Goal: Task Accomplishment & Management: Manage account settings

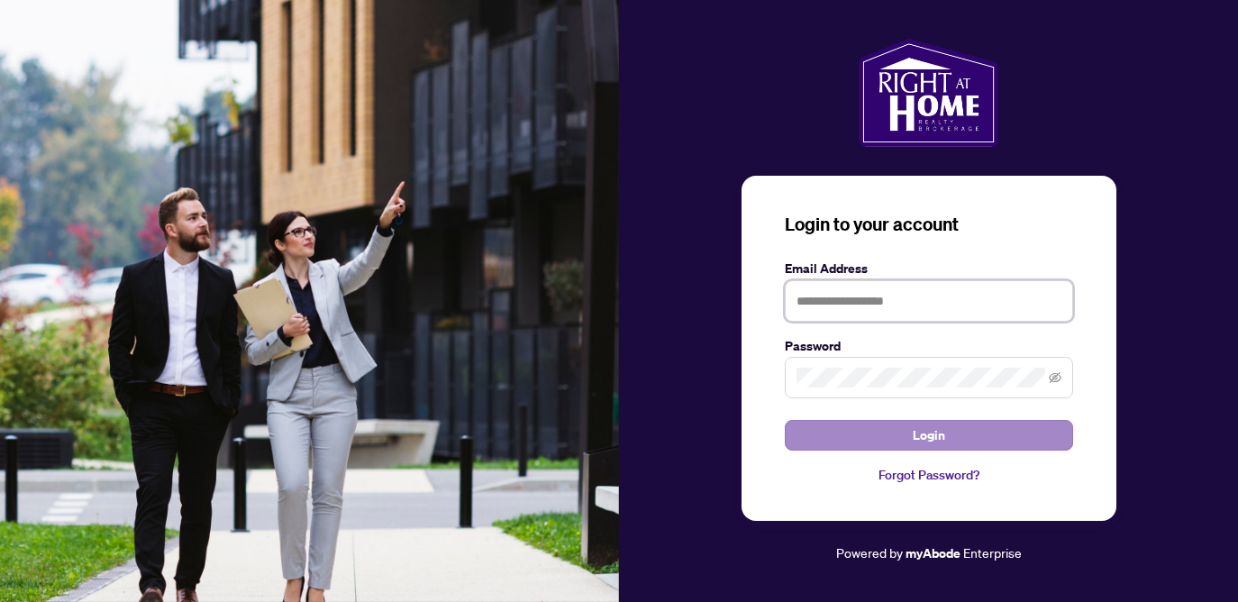
type input "**********"
click at [926, 433] on span "Login" at bounding box center [929, 435] width 32 height 29
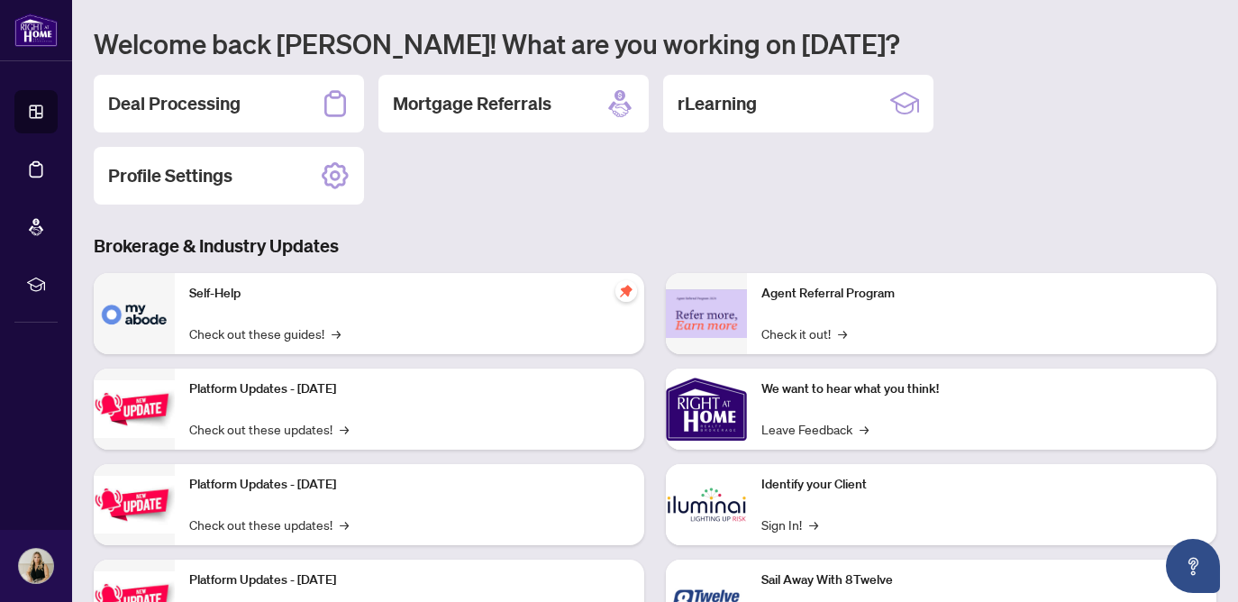
scroll to position [142, 0]
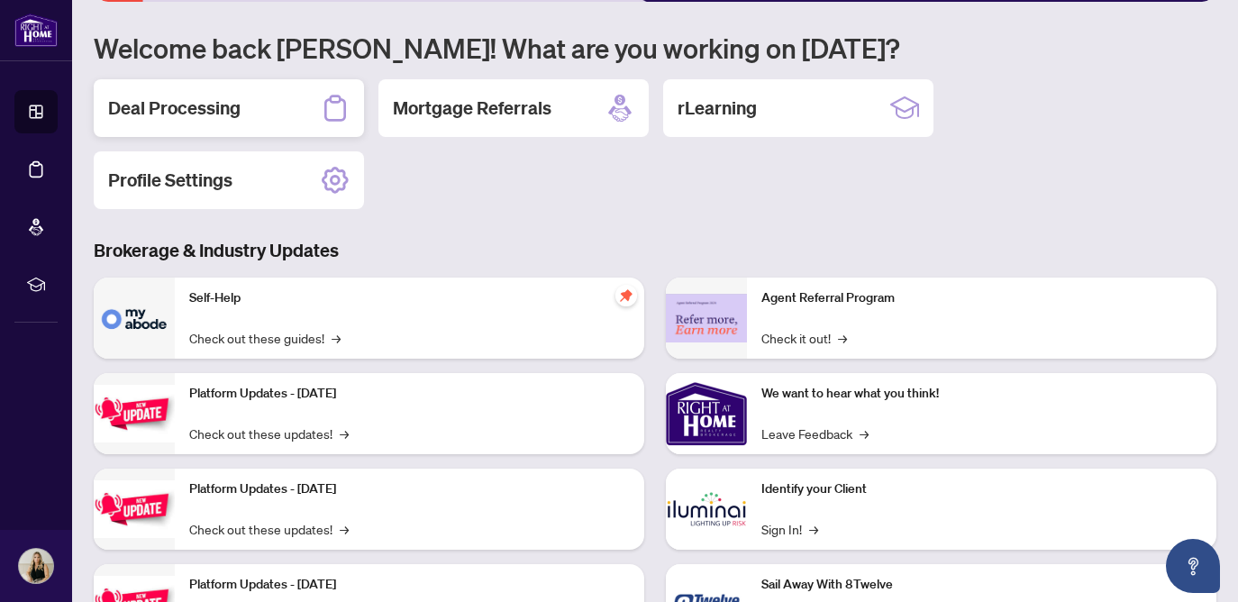
click at [231, 123] on div "Deal Processing" at bounding box center [229, 108] width 270 height 58
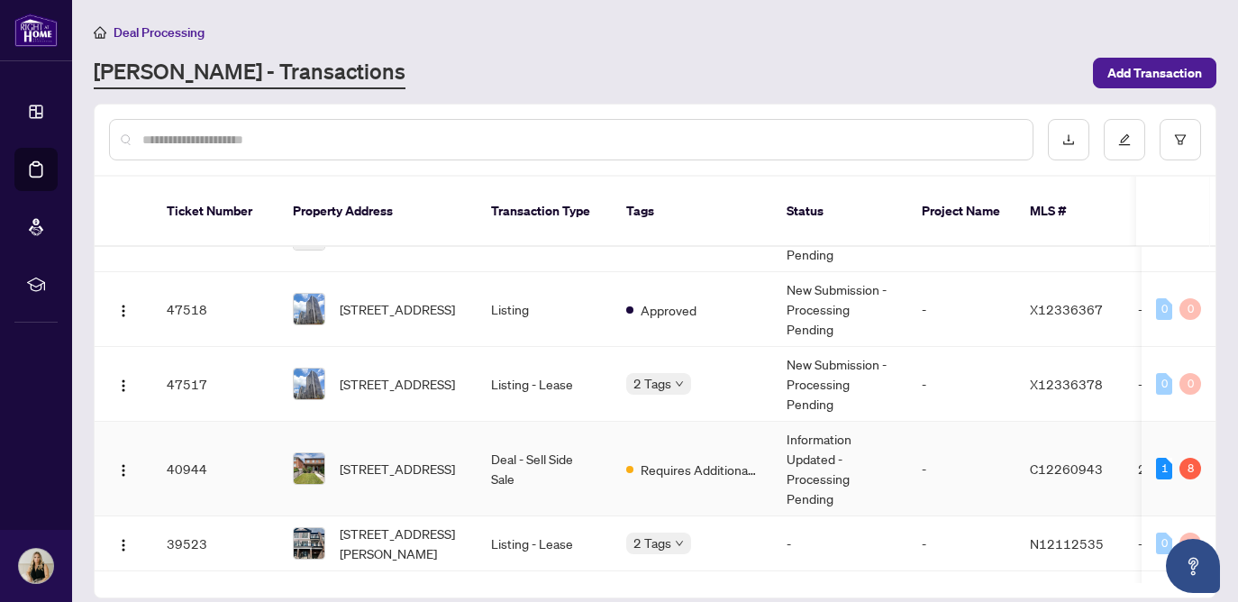
scroll to position [54, 0]
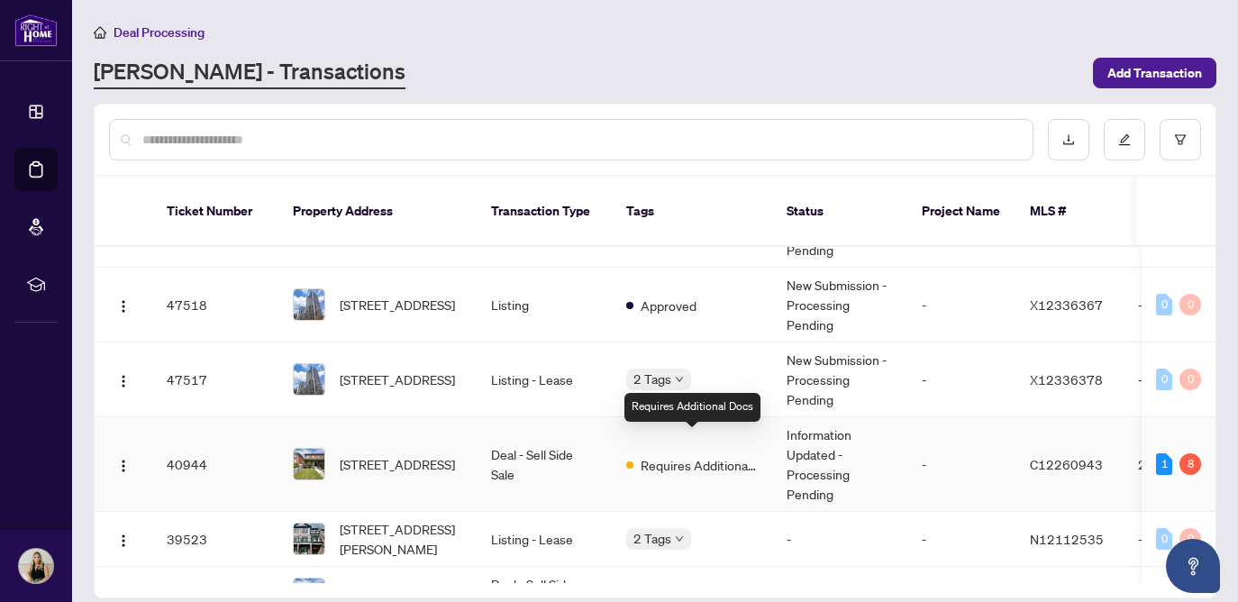
click at [678, 455] on span "Requires Additional Docs" at bounding box center [699, 465] width 117 height 20
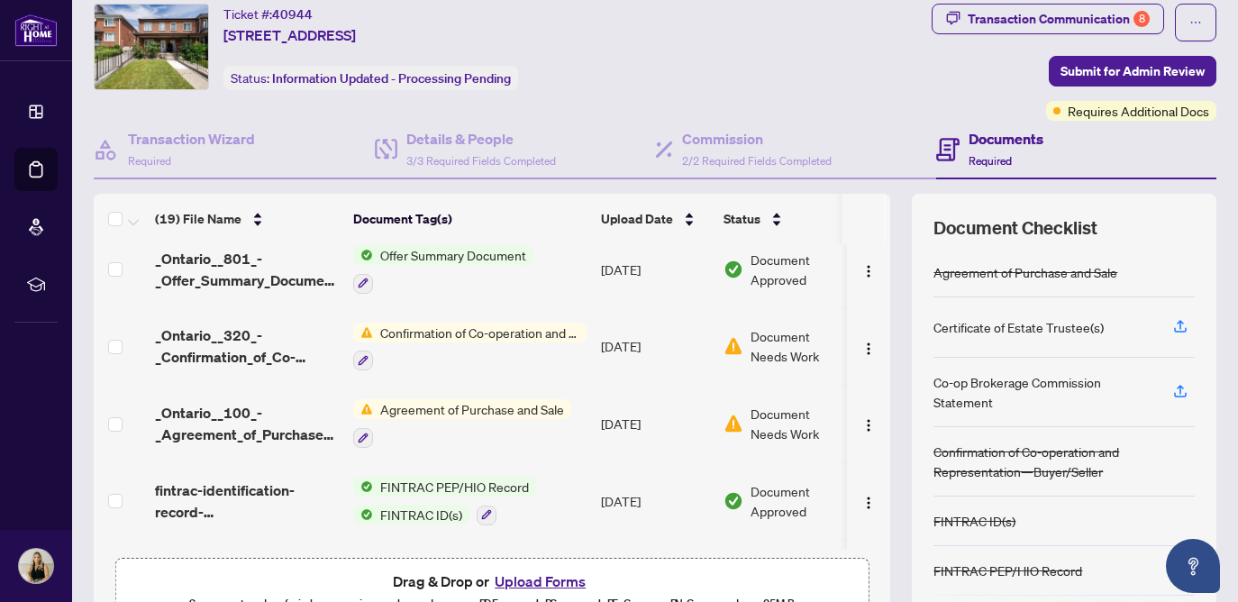
scroll to position [26, 0]
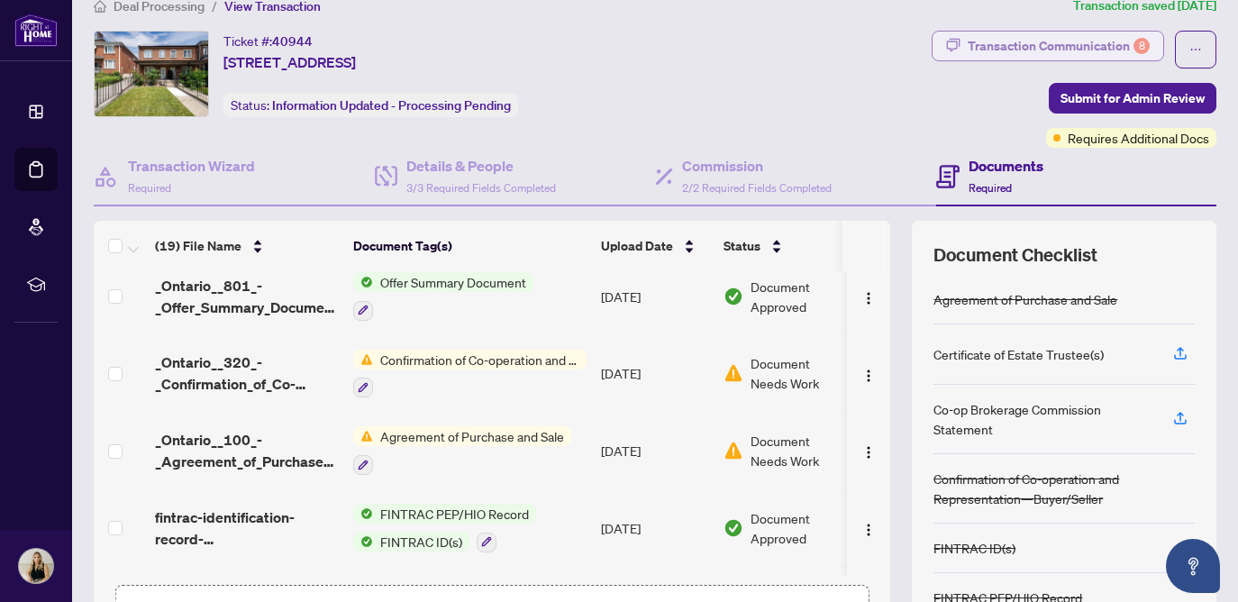
click at [1037, 45] on div "Transaction Communication 8" at bounding box center [1059, 46] width 182 height 29
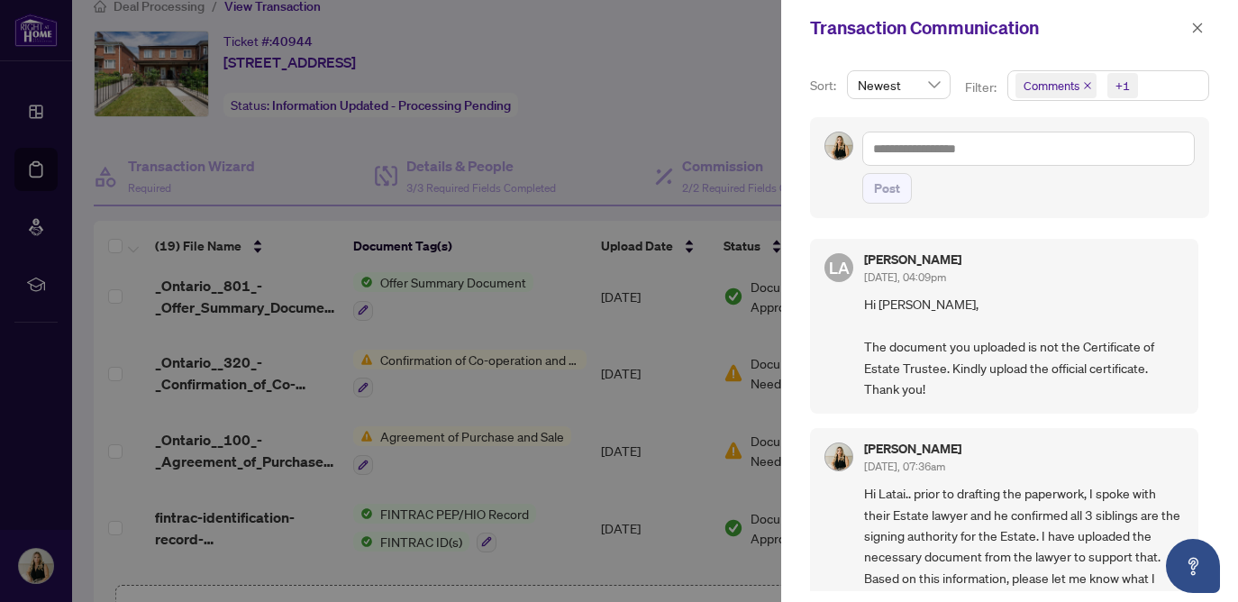
scroll to position [0, 0]
click at [930, 151] on textarea at bounding box center [1028, 149] width 333 height 34
type textarea "*"
type textarea "**"
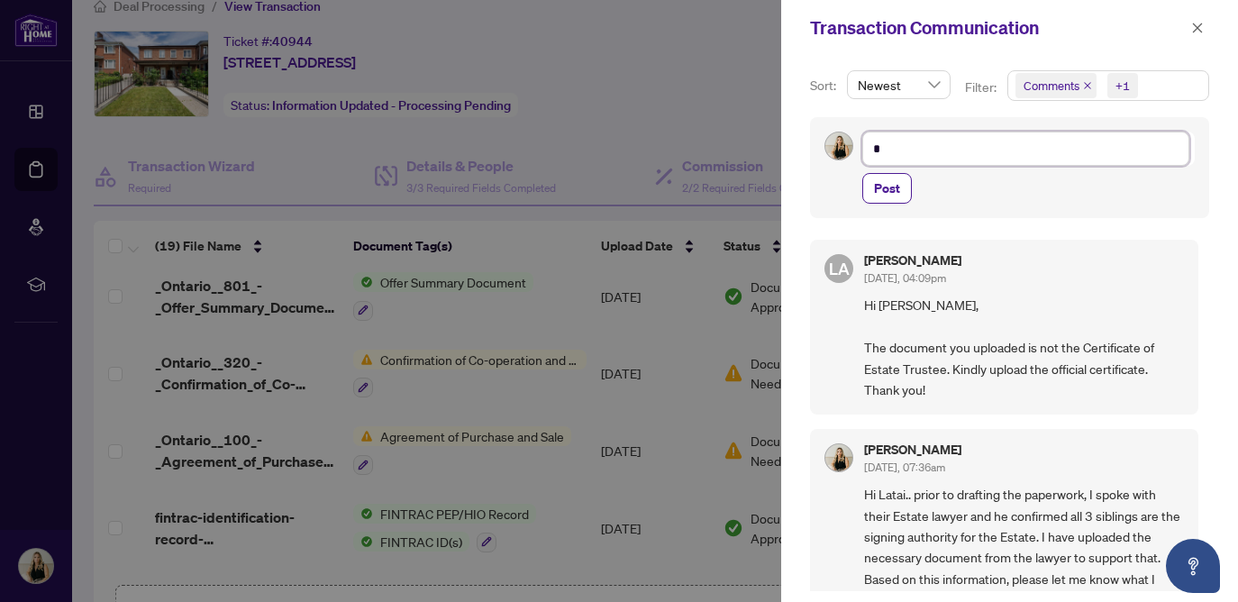
type textarea "**"
type textarea "***"
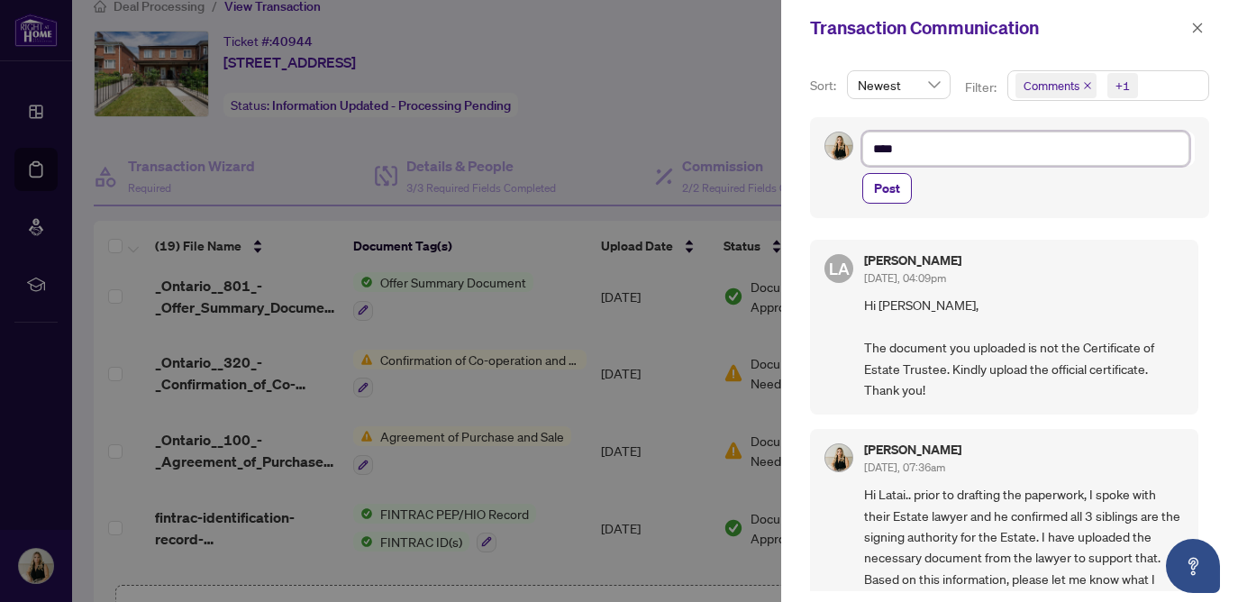
type textarea "*****"
type textarea "***"
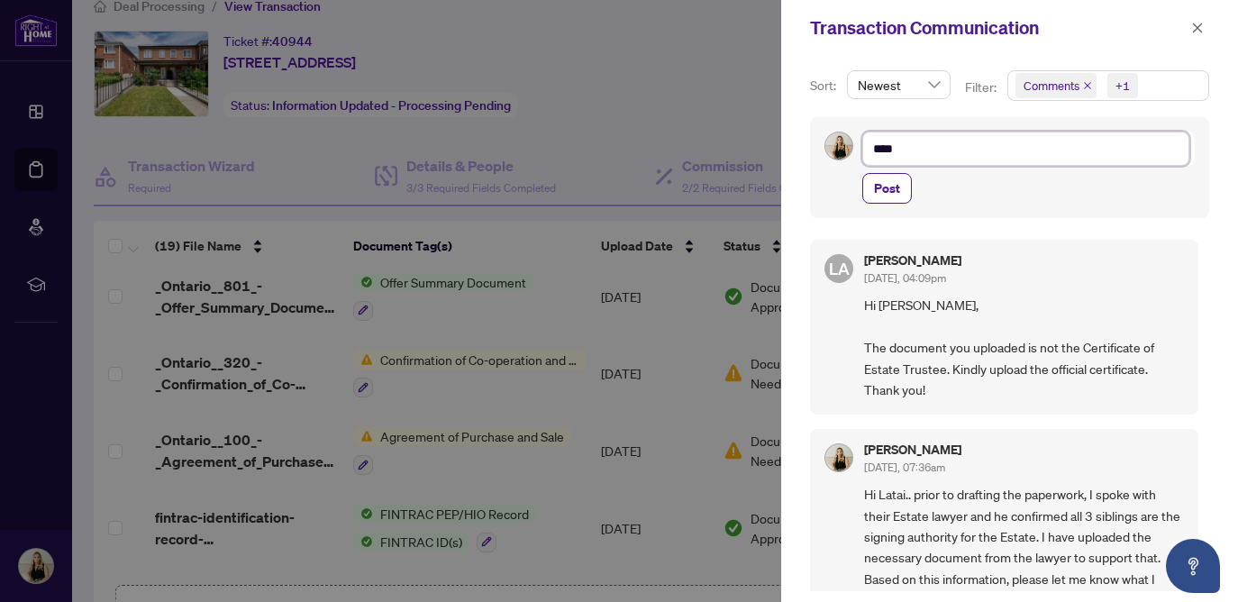
type textarea "***"
type textarea "**"
type textarea "*"
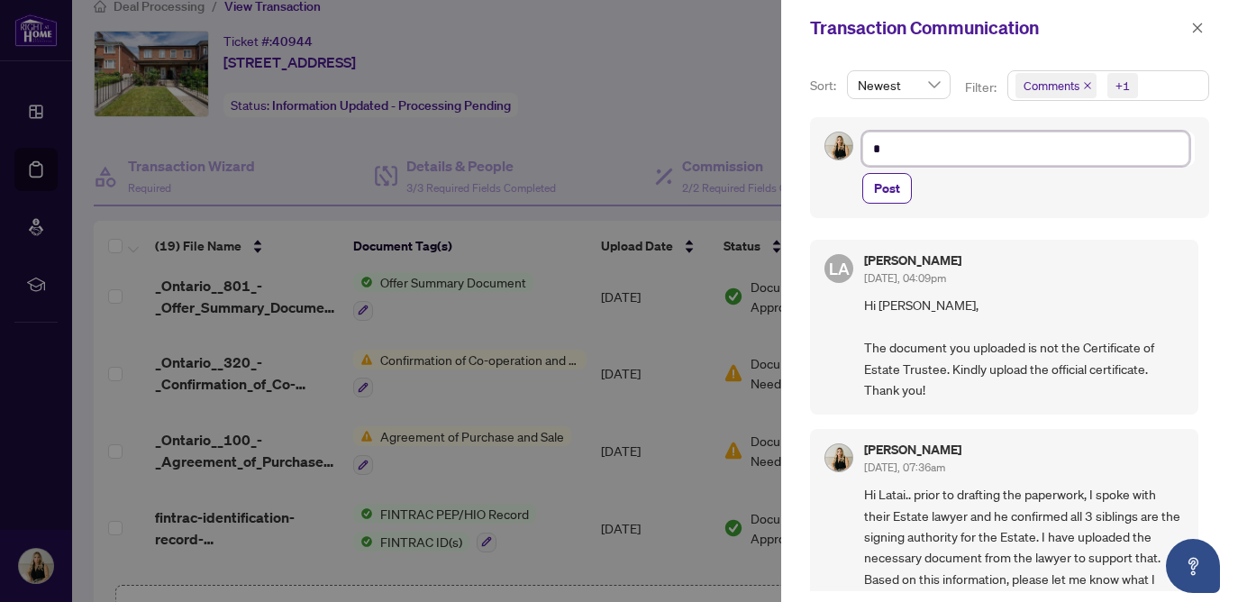
type textarea "**********"
click at [1196, 28] on icon "close" at bounding box center [1198, 28] width 10 height 10
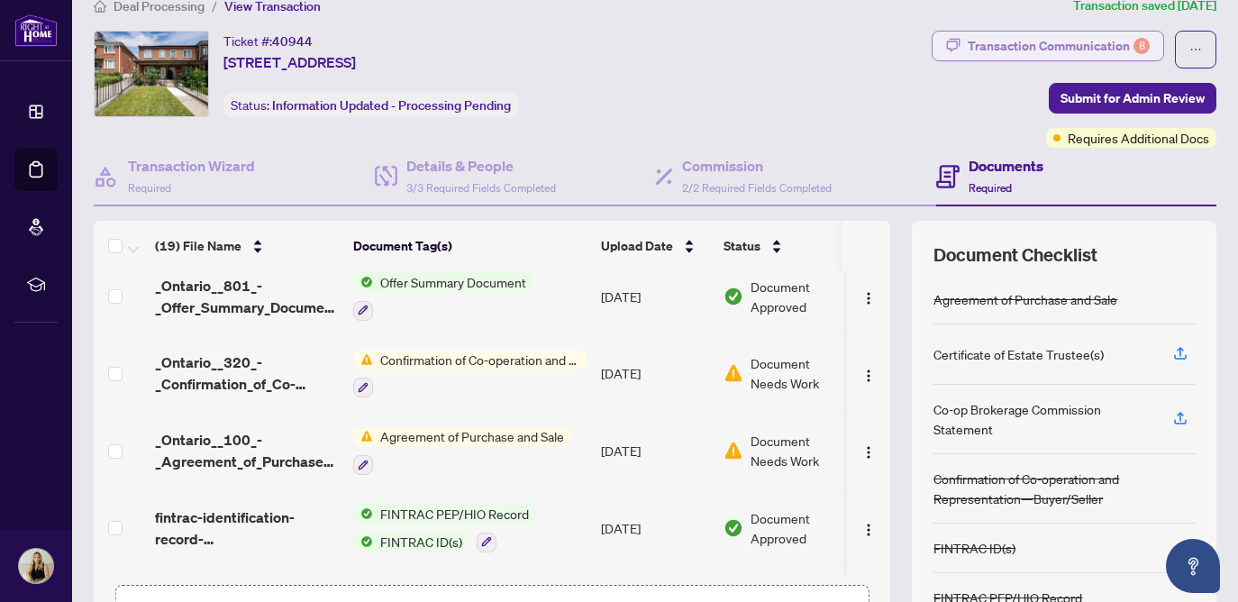
click at [980, 45] on div "Transaction Communication 8" at bounding box center [1059, 46] width 182 height 29
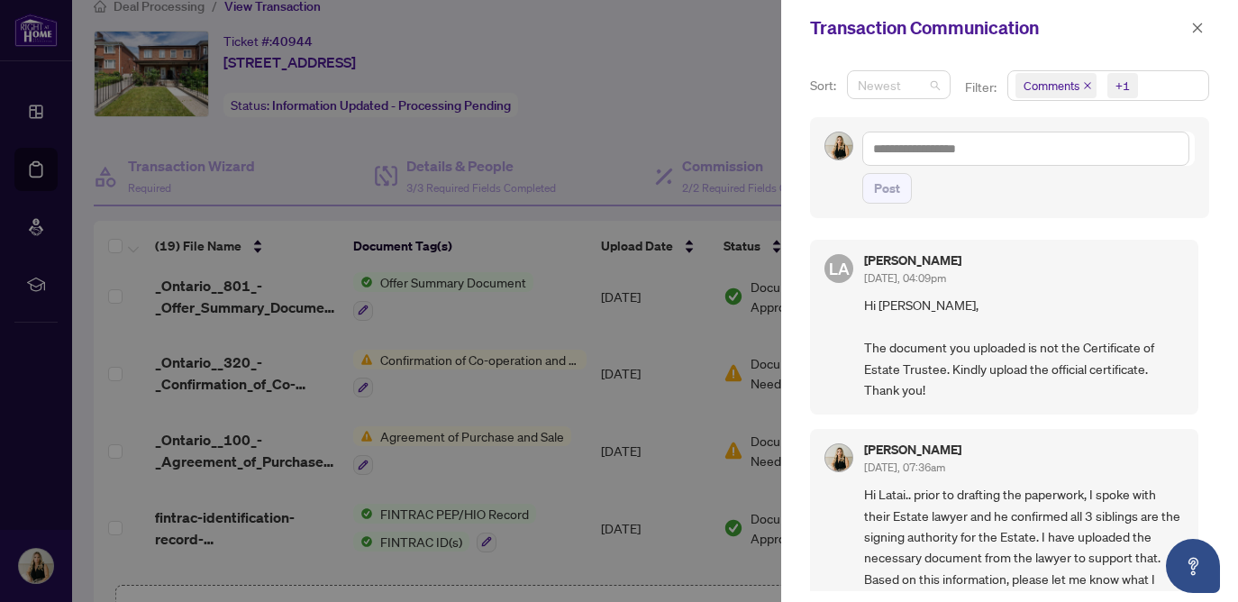
click at [898, 90] on span "Newest" at bounding box center [899, 84] width 82 height 27
click at [1195, 26] on icon "close" at bounding box center [1198, 28] width 10 height 10
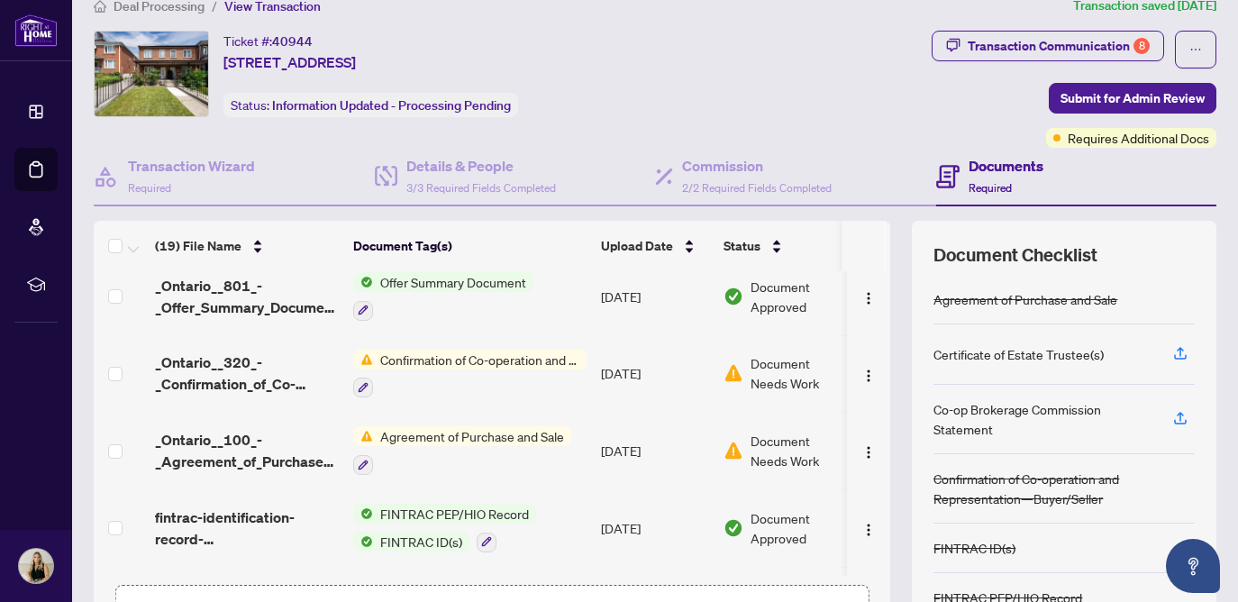
click at [953, 47] on icon "button" at bounding box center [953, 45] width 14 height 14
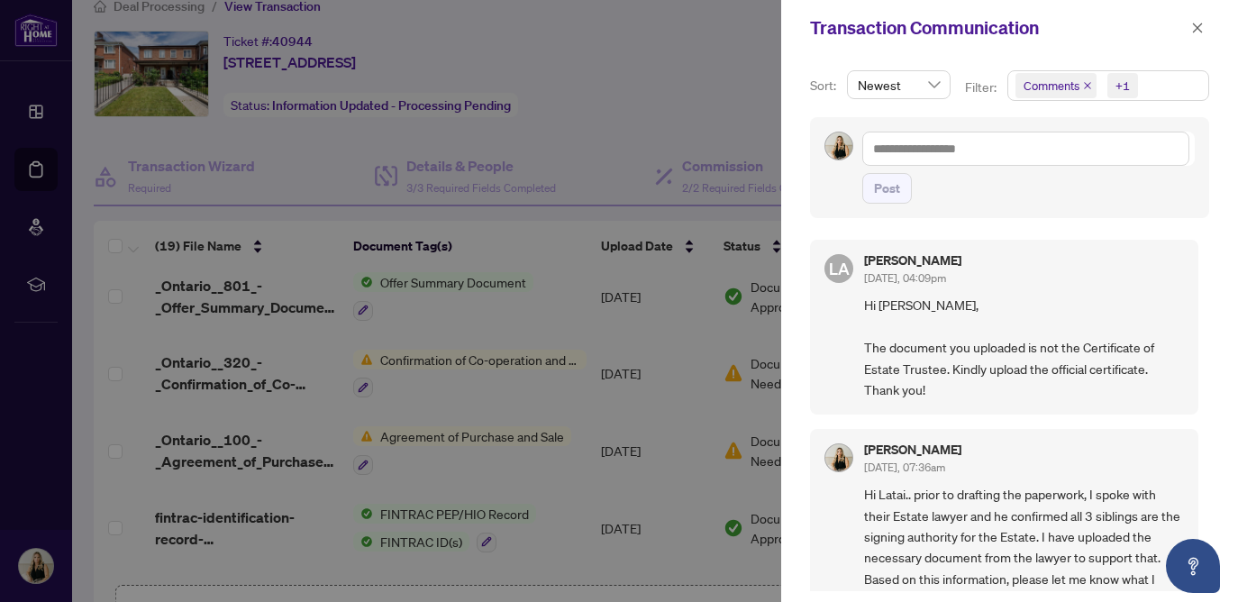
click at [689, 65] on div at bounding box center [619, 301] width 1238 height 602
click at [44, 116] on div at bounding box center [619, 301] width 1238 height 602
click at [744, 103] on div at bounding box center [619, 301] width 1238 height 602
click at [1198, 29] on icon "close" at bounding box center [1198, 28] width 10 height 10
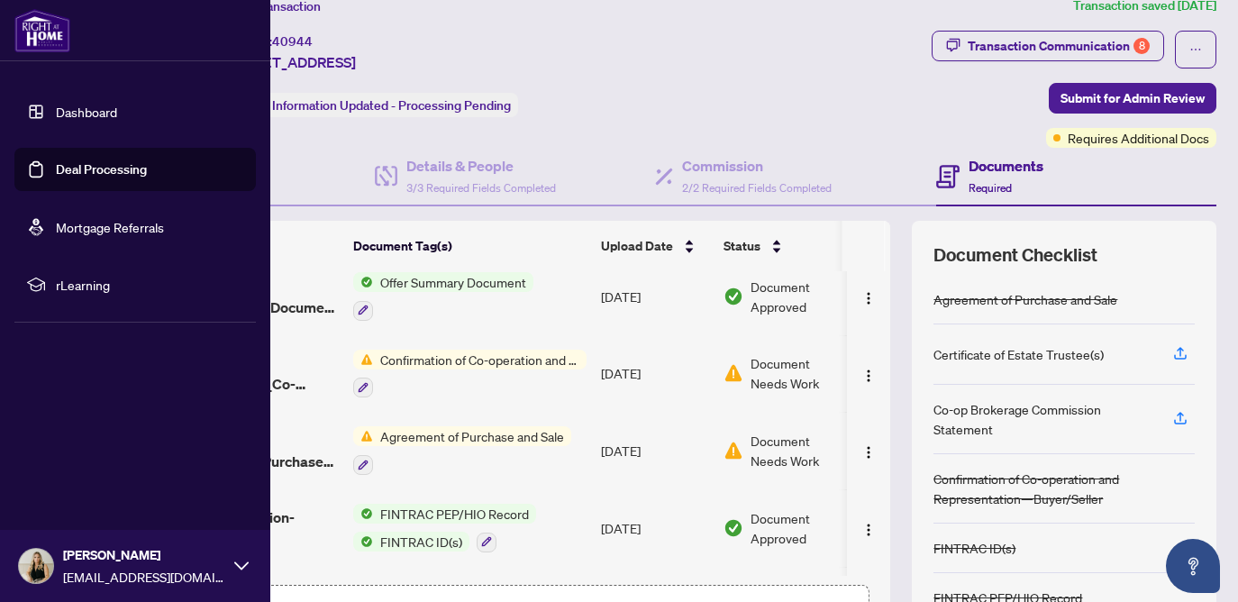
click at [56, 106] on link "Dashboard" at bounding box center [86, 112] width 61 height 16
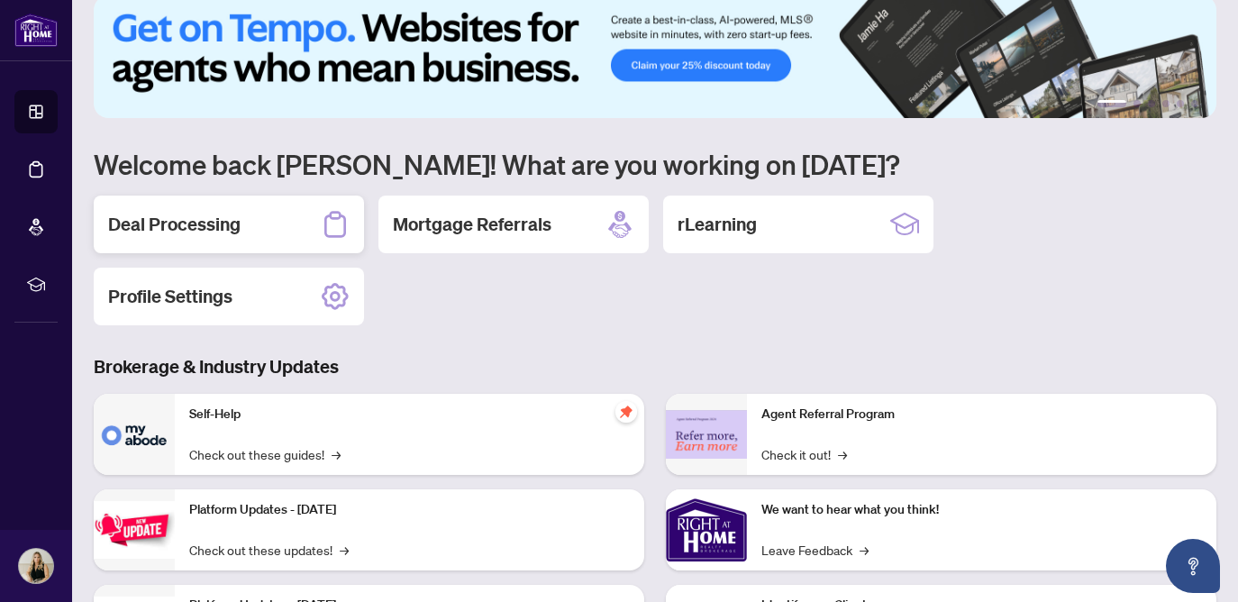
click at [242, 226] on div "Deal Processing" at bounding box center [229, 225] width 270 height 58
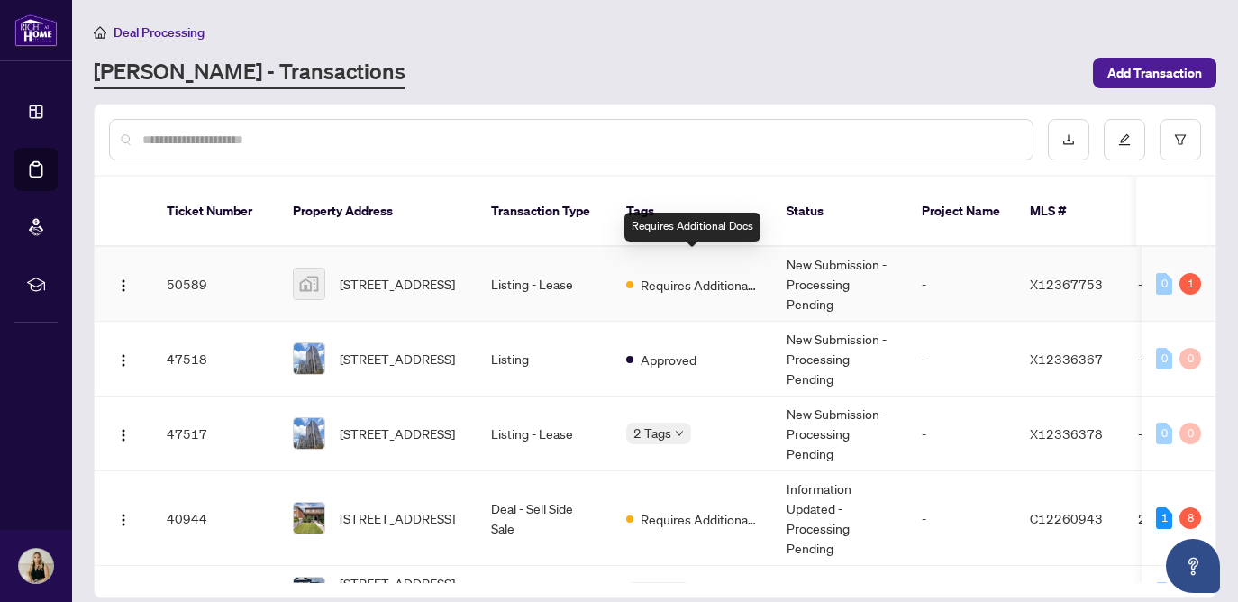
click at [676, 275] on span "Requires Additional Docs" at bounding box center [699, 285] width 117 height 20
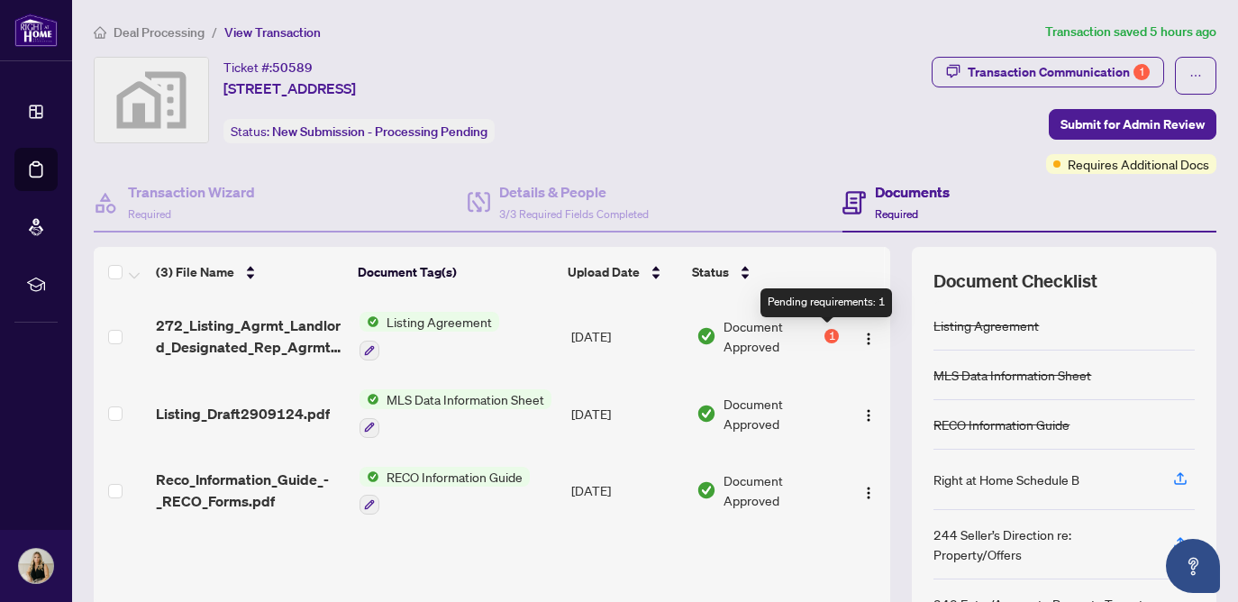
click at [828, 336] on div "1" at bounding box center [832, 336] width 14 height 14
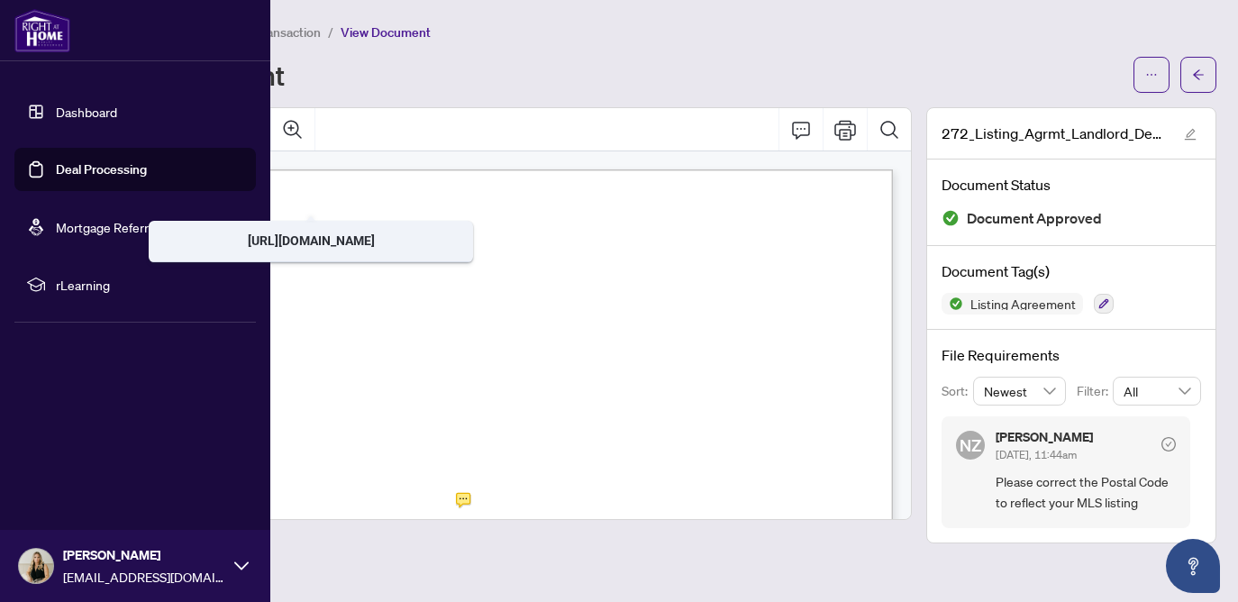
click at [56, 168] on link "Deal Processing" at bounding box center [101, 169] width 91 height 16
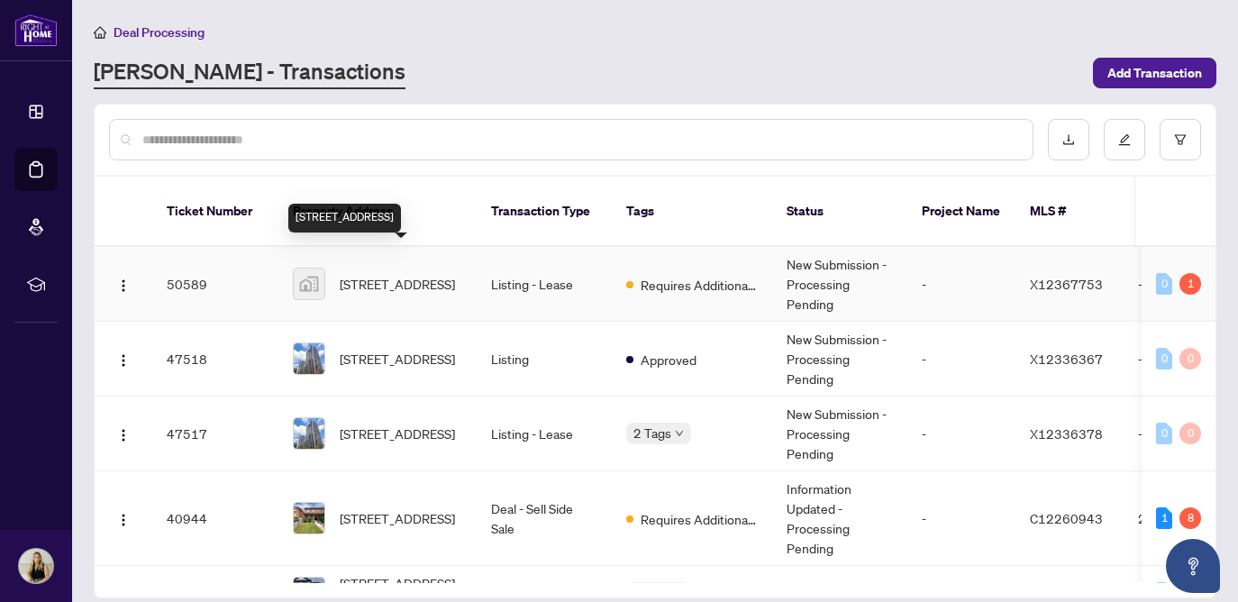
click at [400, 274] on span "[STREET_ADDRESS]" at bounding box center [397, 284] width 115 height 20
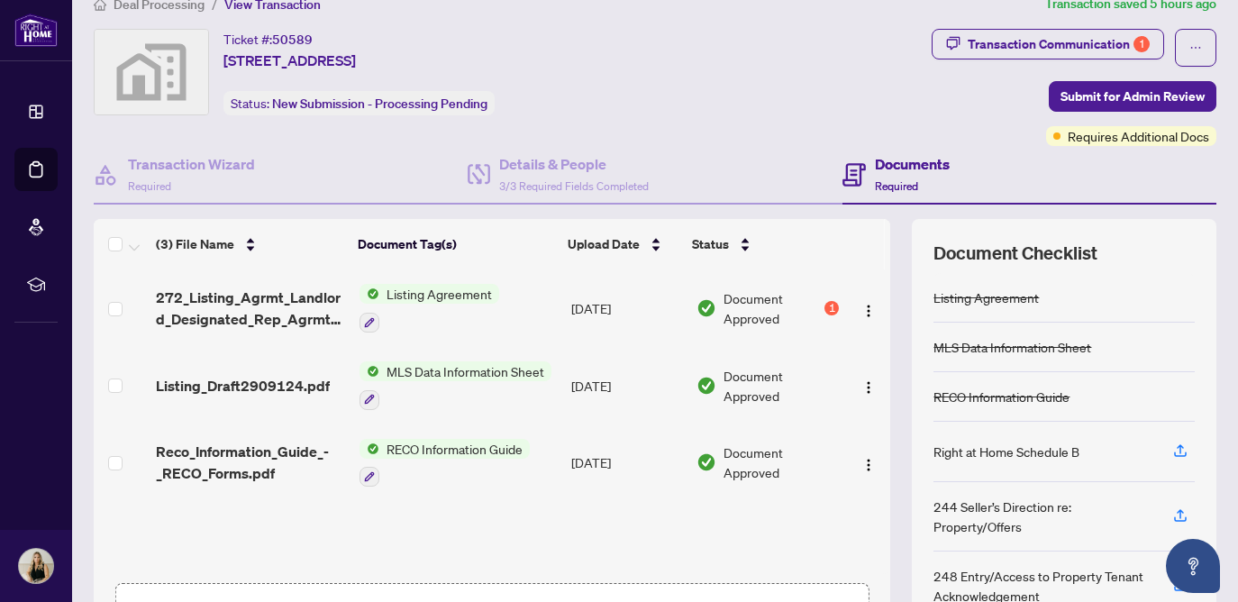
scroll to position [34, 0]
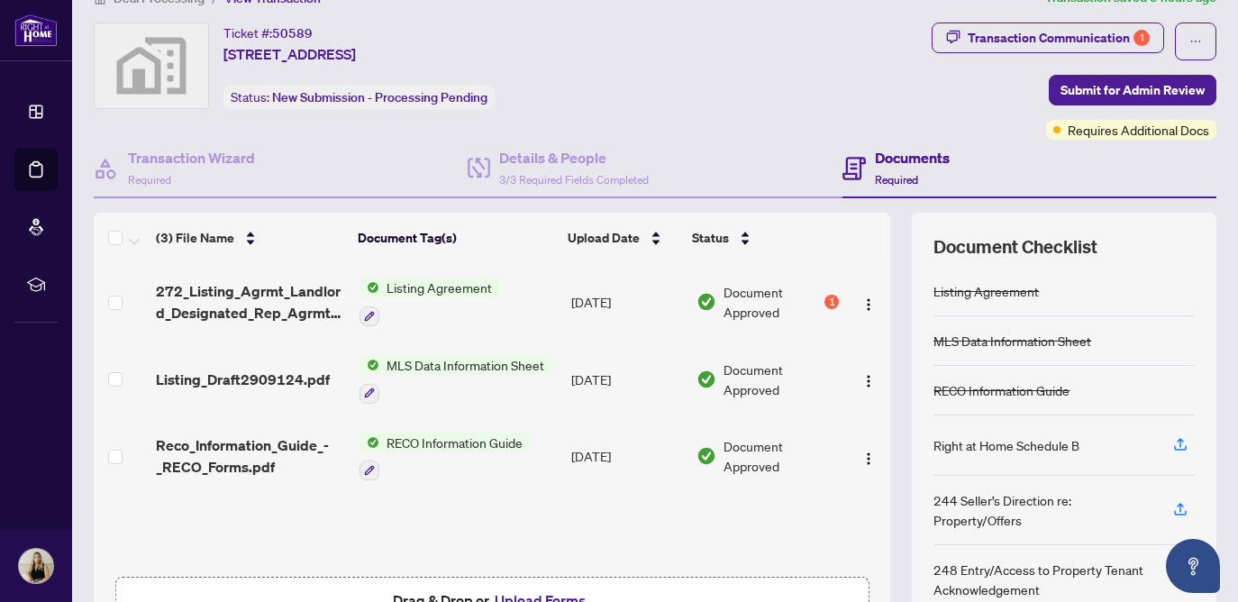
click at [465, 369] on span "MLS Data Information Sheet" at bounding box center [465, 365] width 172 height 20
click at [397, 360] on span "MLS Data Information Sheet" at bounding box center [465, 365] width 172 height 20
click at [292, 372] on span "Listing_Draft2909124.pdf" at bounding box center [243, 380] width 174 height 22
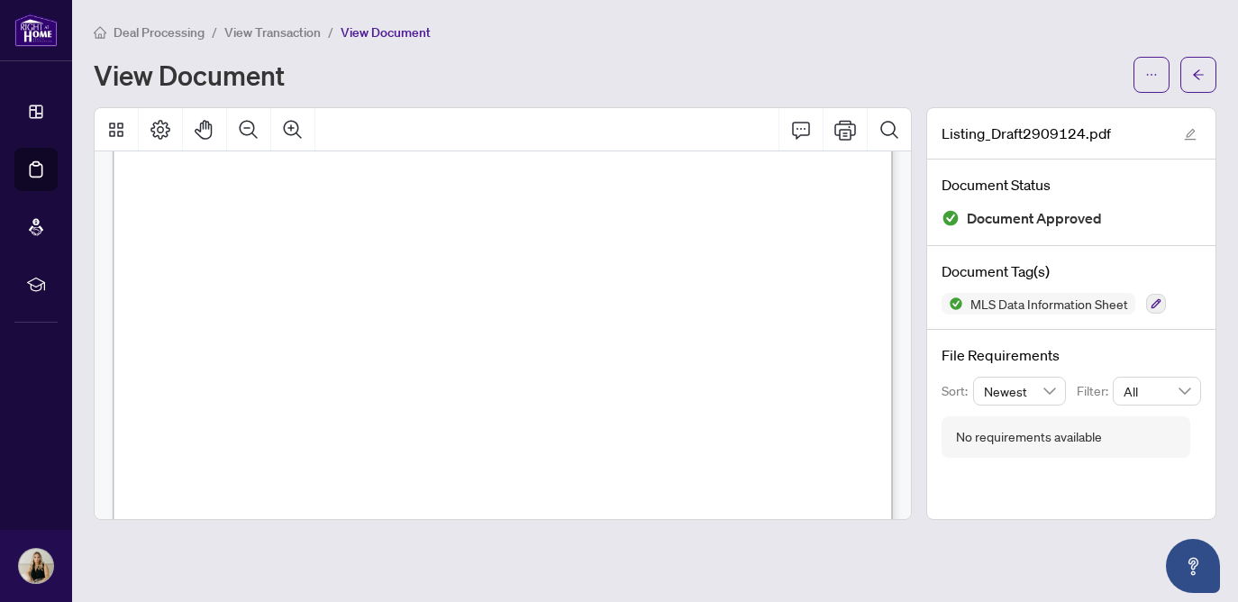
scroll to position [37, 0]
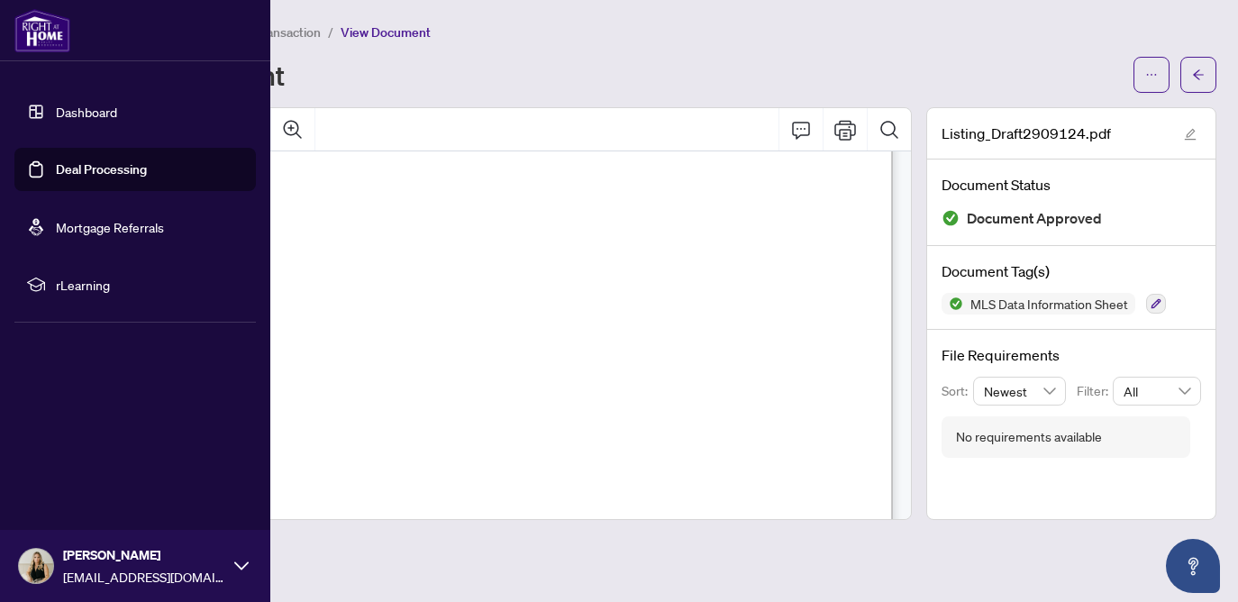
click at [67, 172] on link "Deal Processing" at bounding box center [101, 169] width 91 height 16
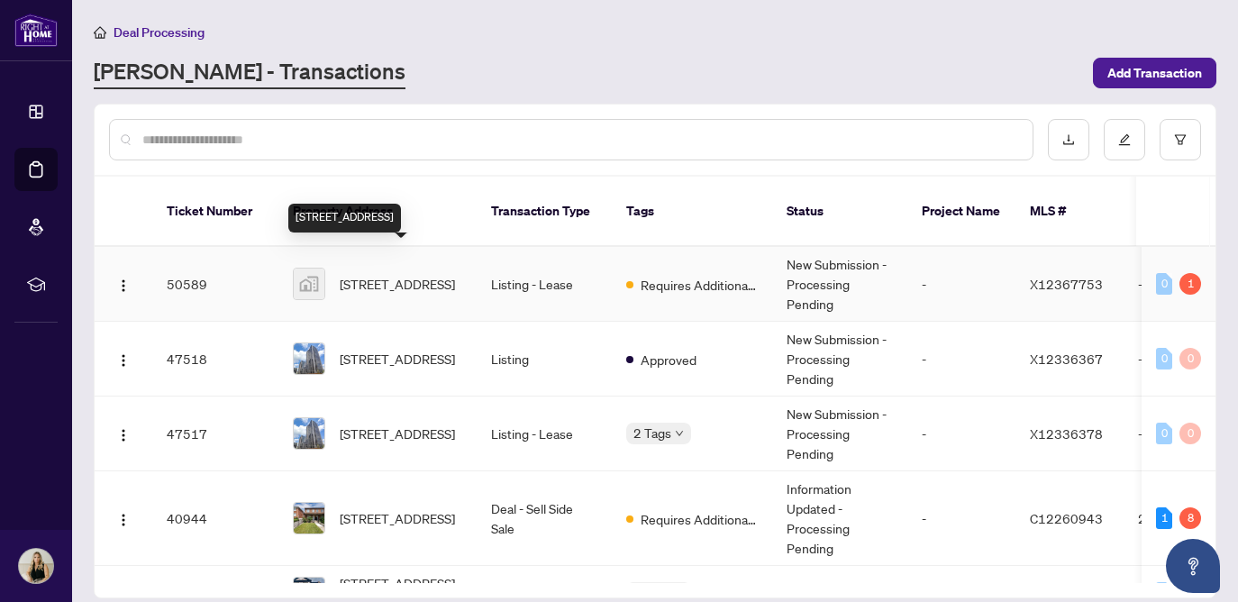
drag, startPoint x: 342, startPoint y: 251, endPoint x: 441, endPoint y: 273, distance: 100.6
click at [441, 274] on span "[STREET_ADDRESS]" at bounding box center [397, 284] width 115 height 20
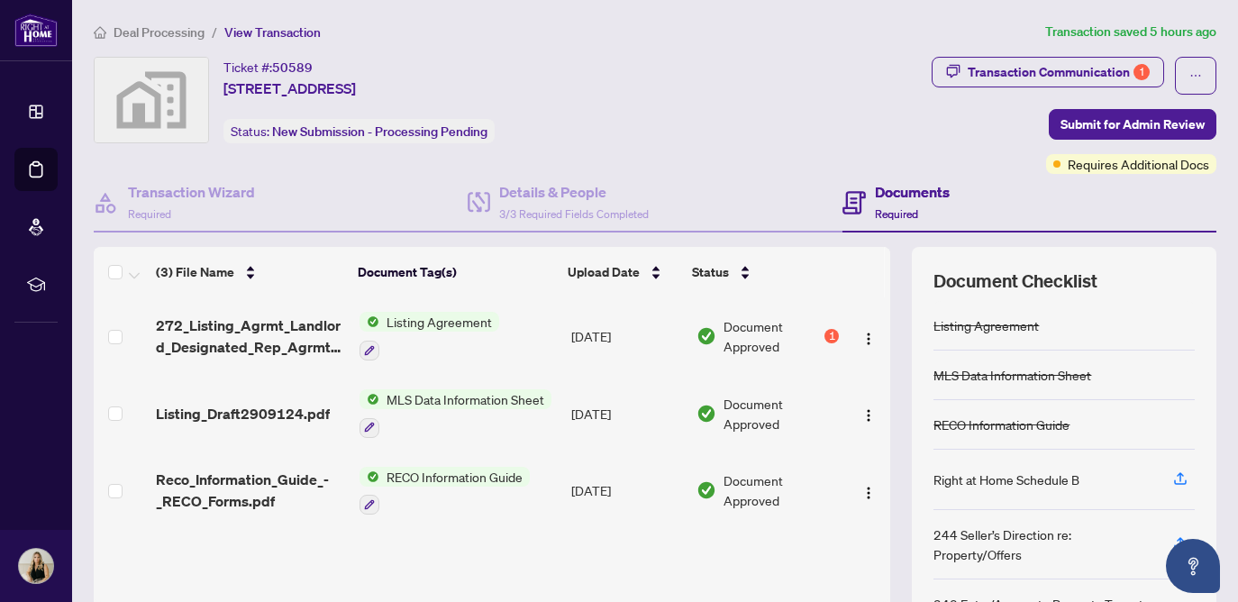
drag, startPoint x: 222, startPoint y: 87, endPoint x: 537, endPoint y: 85, distance: 315.4
click at [537, 85] on div "Ticket #: 50589 145 Columbia St W #201, Waterloo, ON, Canada Status: New Submis…" at bounding box center [509, 100] width 831 height 87
copy span "[STREET_ADDRESS]"
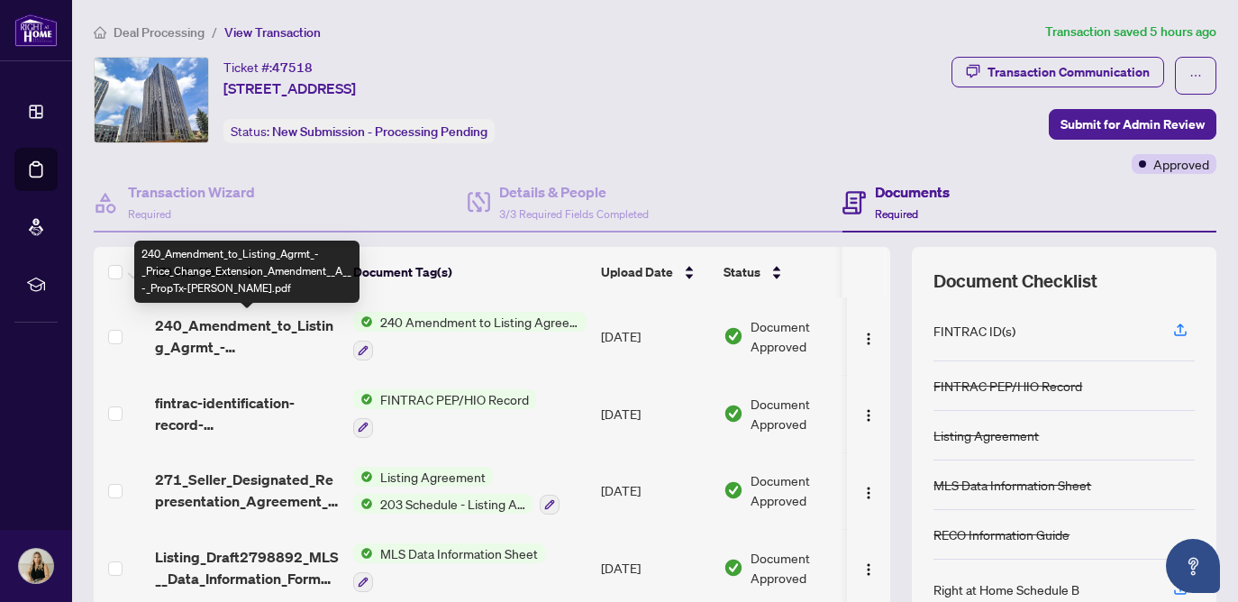
click at [260, 324] on span "240_Amendment_to_Listing_Agrmt_-_Price_Change_Extension_Amendment__A__-_PropTx-…" at bounding box center [247, 336] width 184 height 43
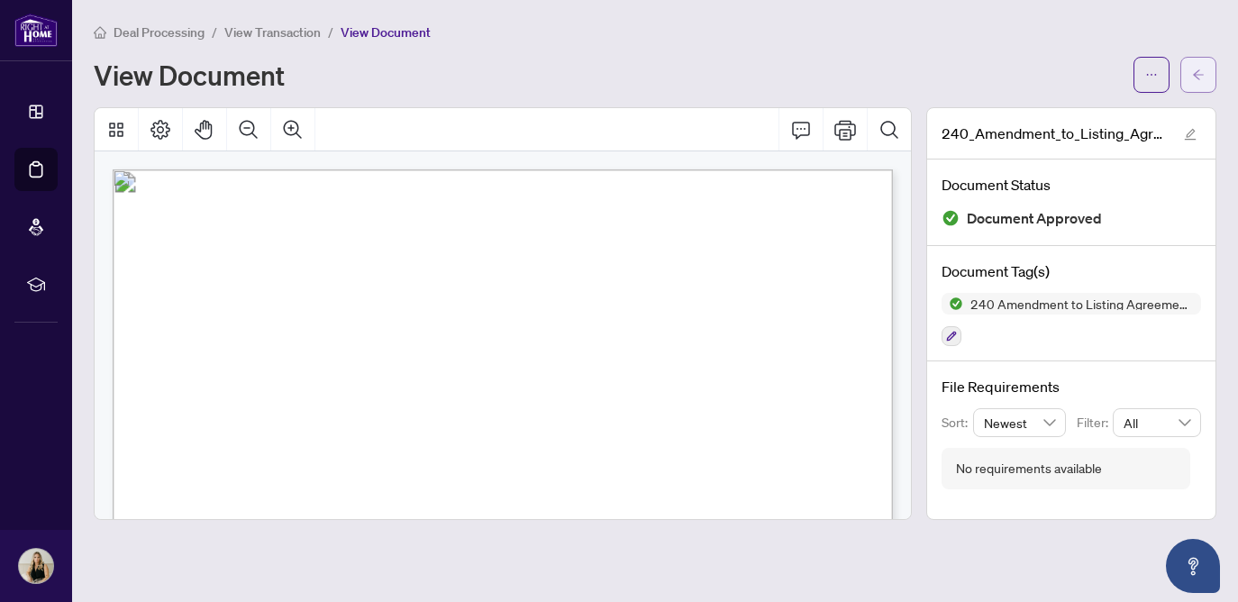
click at [1196, 74] on icon "arrow-left" at bounding box center [1198, 74] width 11 height 10
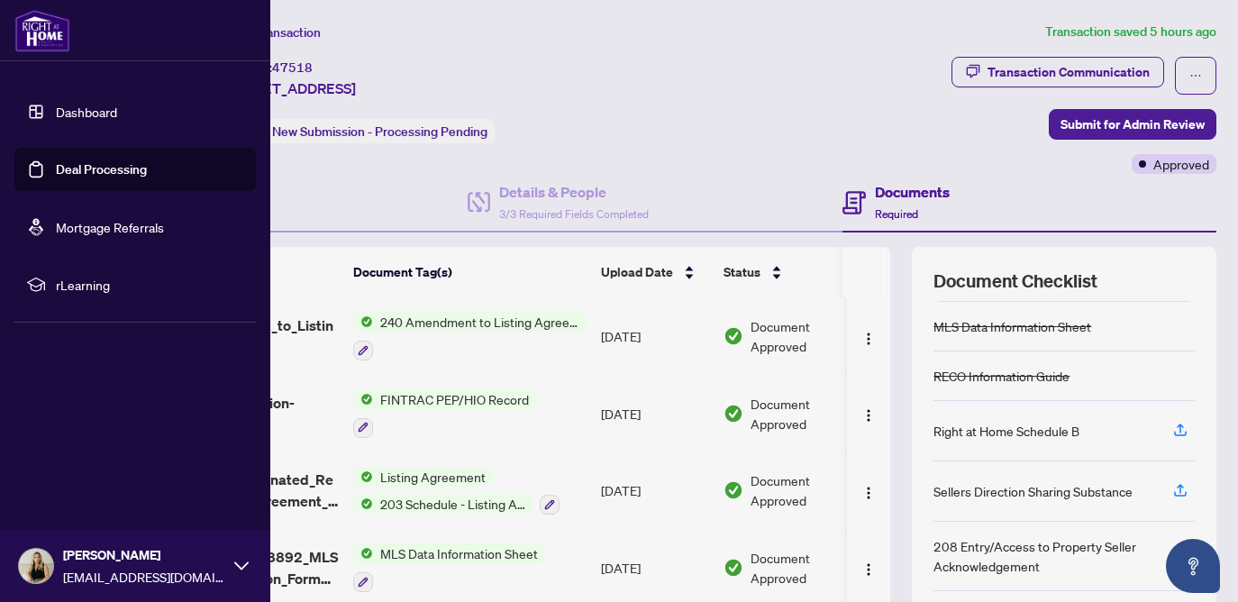
click at [56, 178] on link "Deal Processing" at bounding box center [101, 169] width 91 height 16
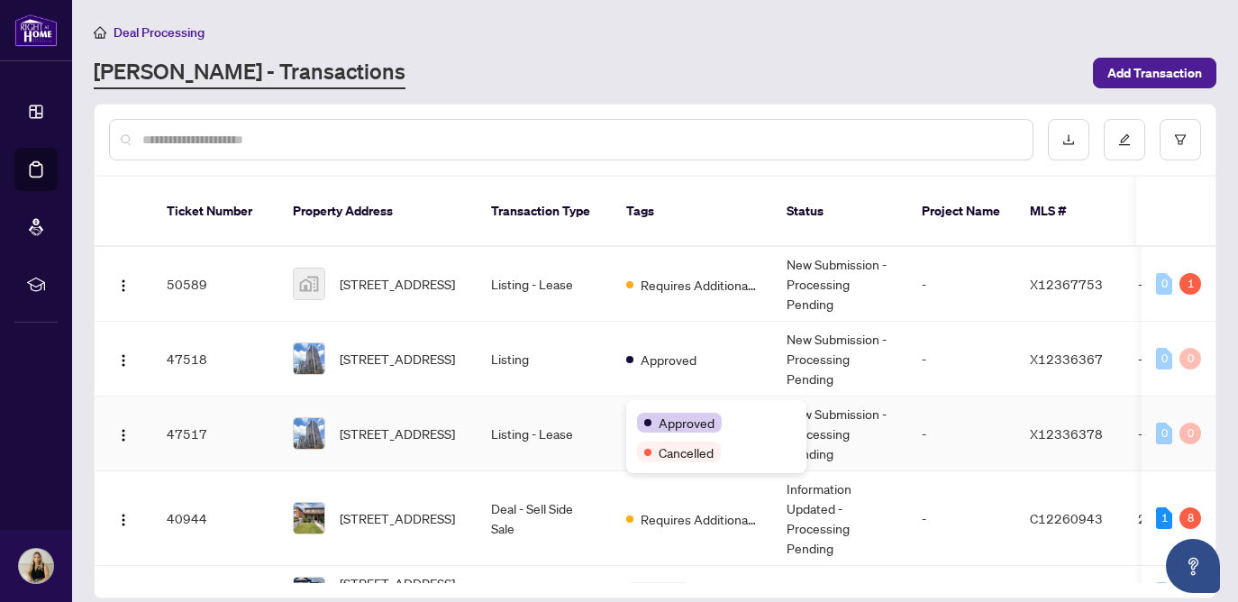
click at [654, 412] on div "Approved" at bounding box center [716, 422] width 159 height 22
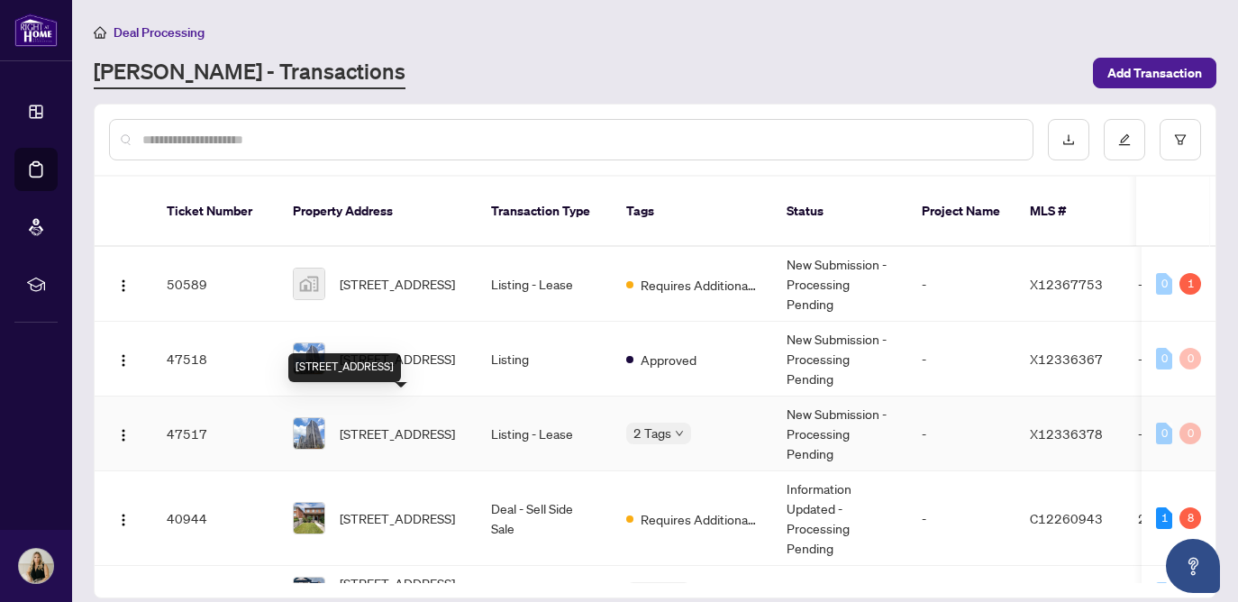
click at [357, 424] on span "[STREET_ADDRESS]" at bounding box center [397, 434] width 115 height 20
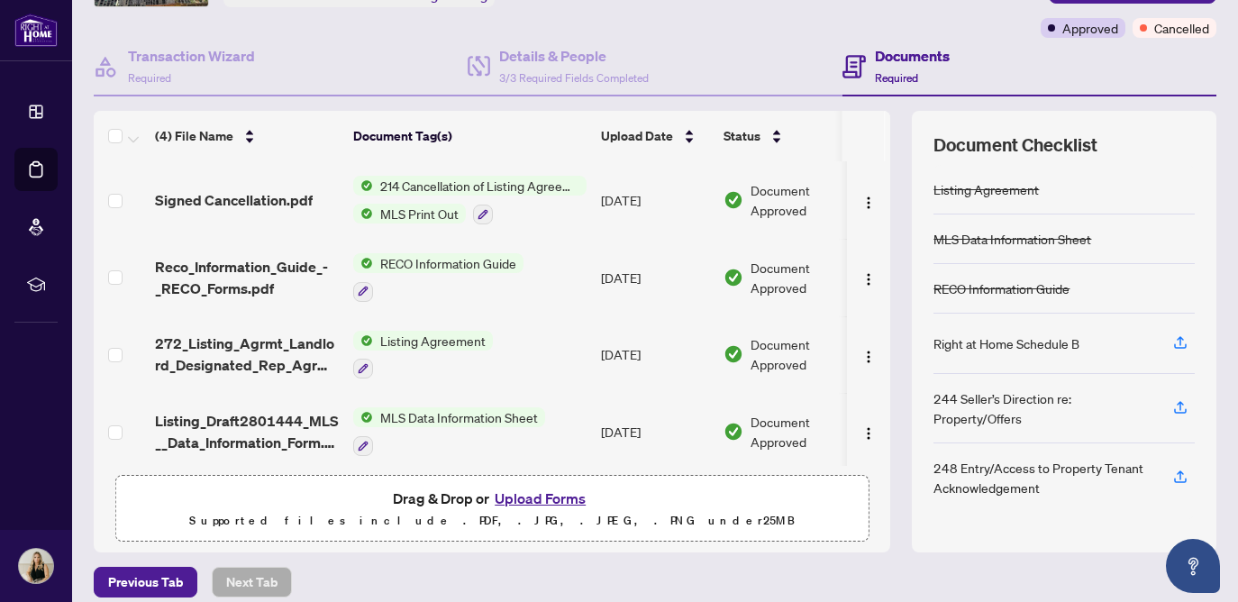
scroll to position [9, 0]
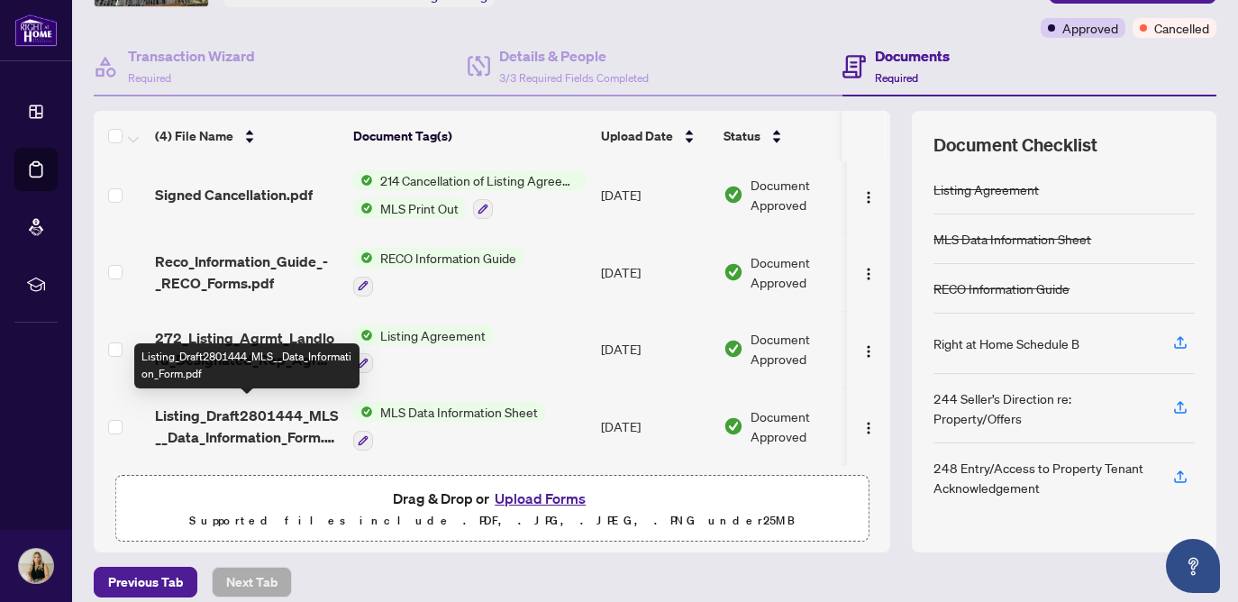
click at [271, 416] on span "Listing_Draft2801444_MLS__Data_Information_Form.pdf" at bounding box center [247, 426] width 184 height 43
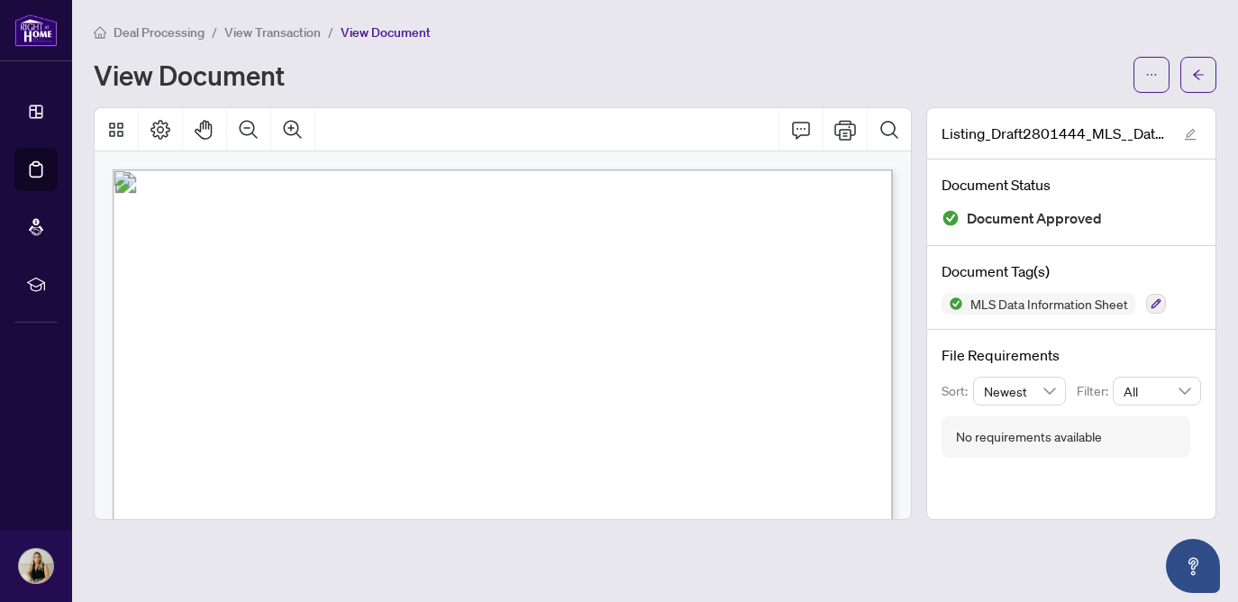
drag, startPoint x: 260, startPoint y: 255, endPoint x: 287, endPoint y: 255, distance: 27.0
click at [287, 255] on span "[GEOGRAPHIC_DATA], ON N2L 3L2" at bounding box center [256, 258] width 209 height 15
click at [1200, 83] on span "button" at bounding box center [1198, 74] width 13 height 29
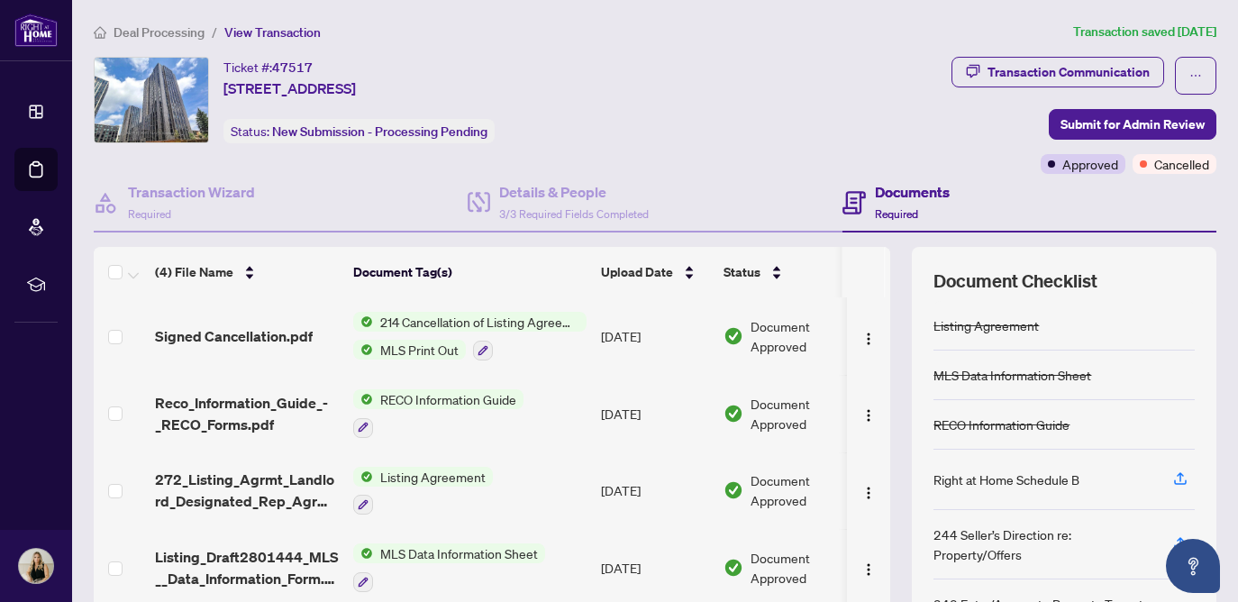
click at [413, 479] on span "Listing Agreement" at bounding box center [433, 477] width 120 height 20
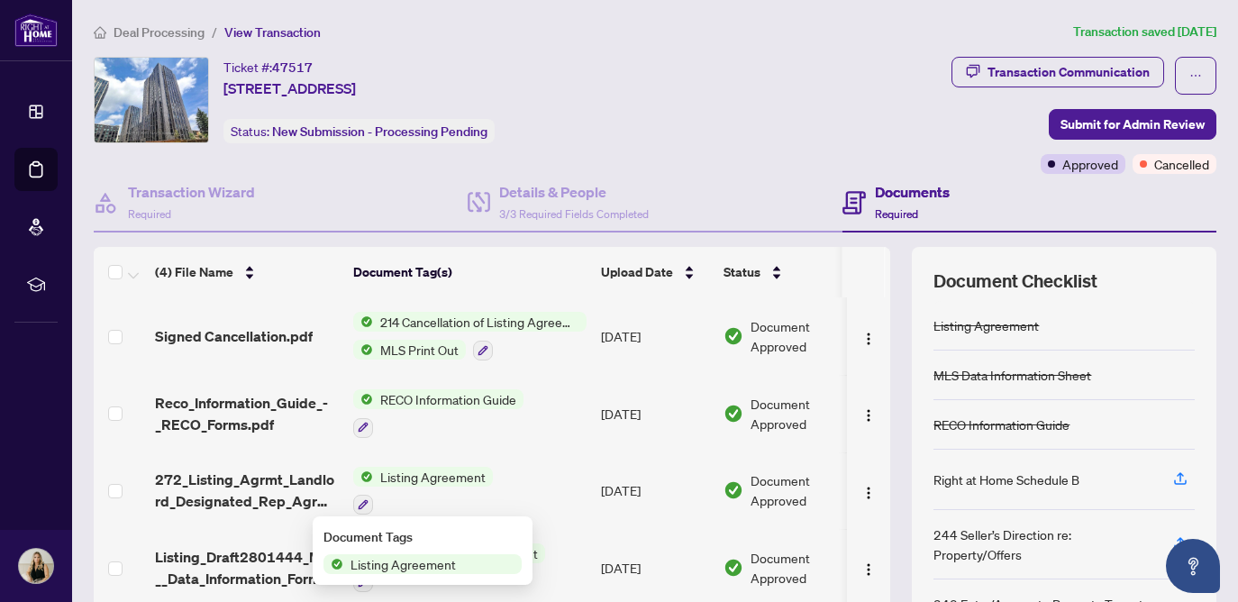
click at [252, 504] on span "272_Listing_Agrmt_Landlord_Designated_Rep_Agrmt_Auth_to_Offer_for_Lease_-_PropT…" at bounding box center [247, 490] width 184 height 43
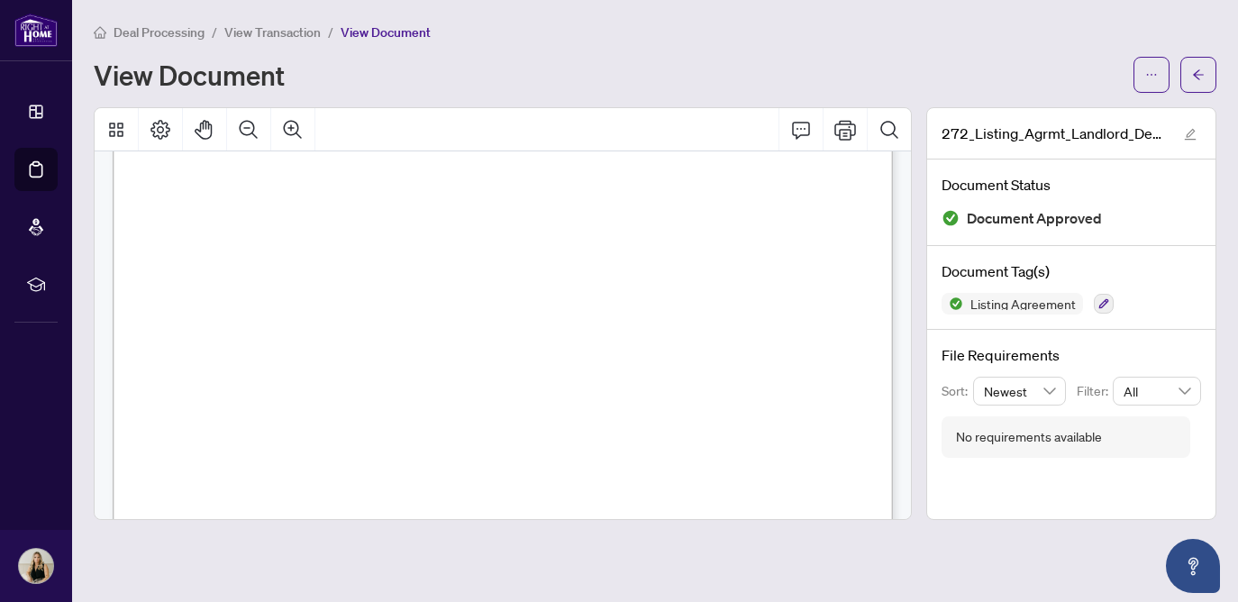
scroll to position [102, 0]
drag, startPoint x: 456, startPoint y: 411, endPoint x: 479, endPoint y: 411, distance: 22.5
click at [282, 411] on span "[STREET_ADDRESS]" at bounding box center [227, 410] width 110 height 13
